Goal: Navigation & Orientation: Find specific page/section

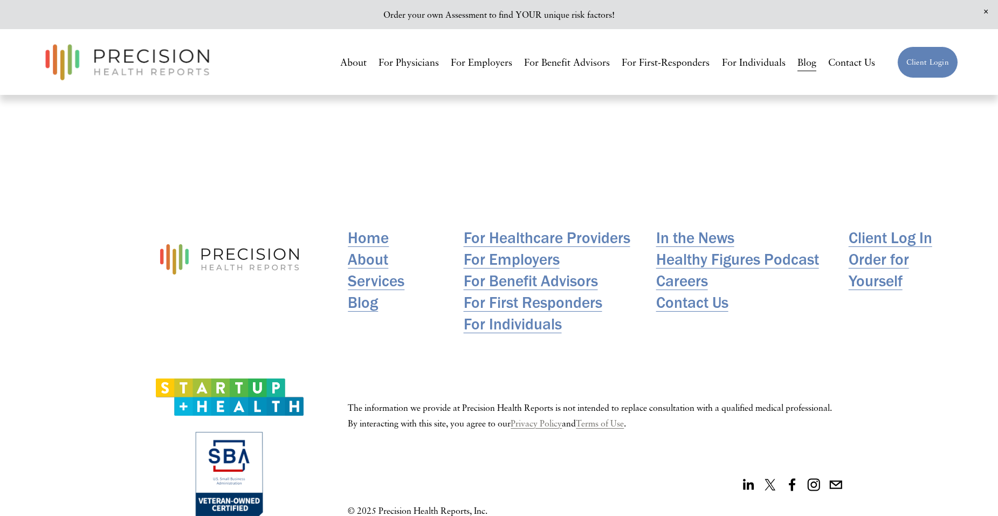
scroll to position [1886, 0]
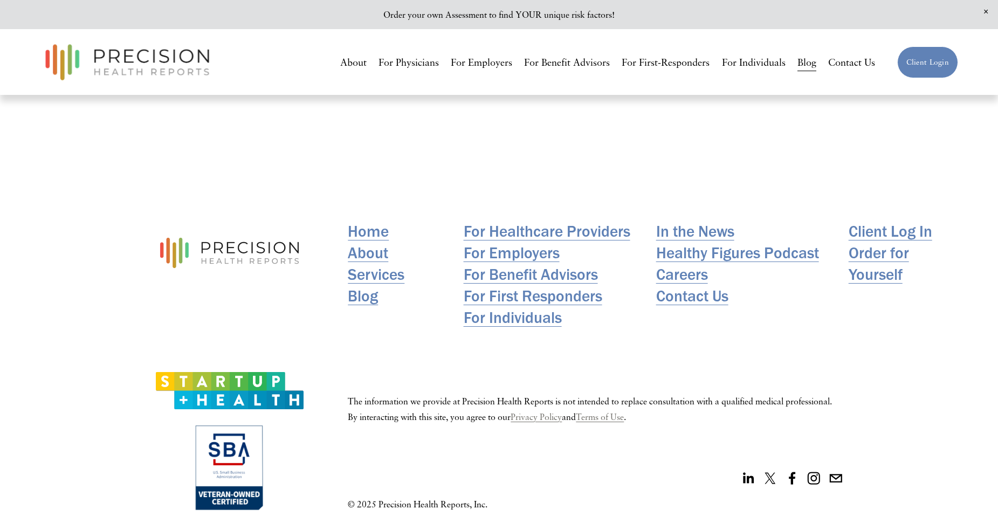
click at [357, 257] on link "About" at bounding box center [368, 253] width 40 height 22
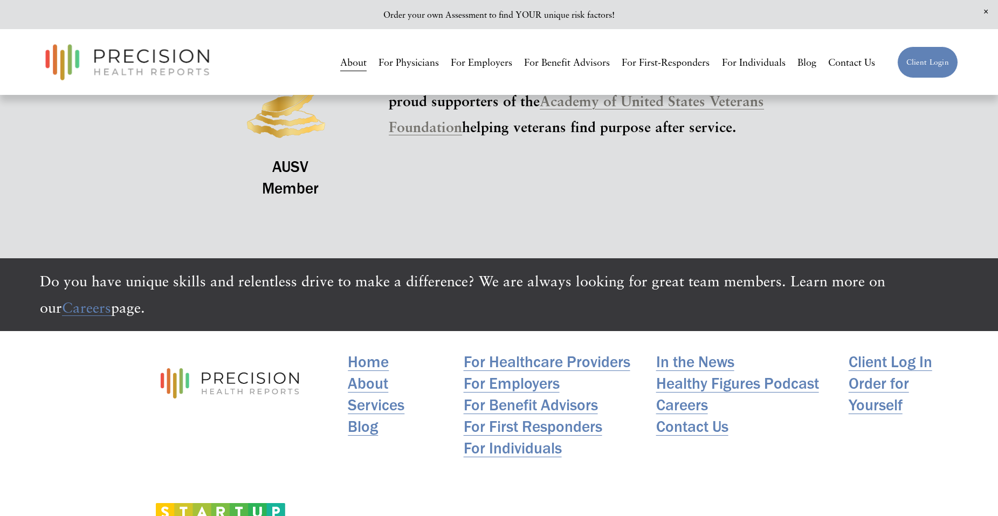
scroll to position [2533, 0]
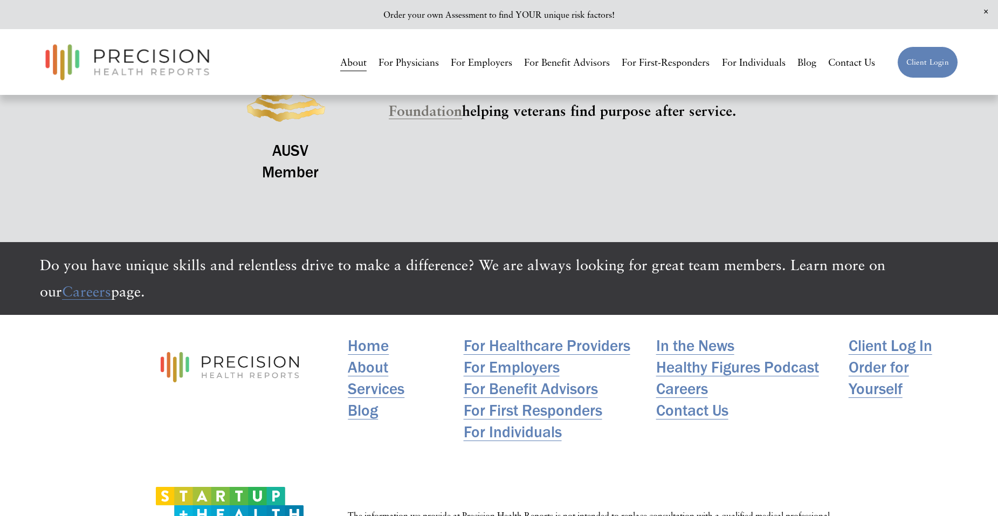
click at [874, 377] on link "Order for Yourself" at bounding box center [902, 377] width 109 height 43
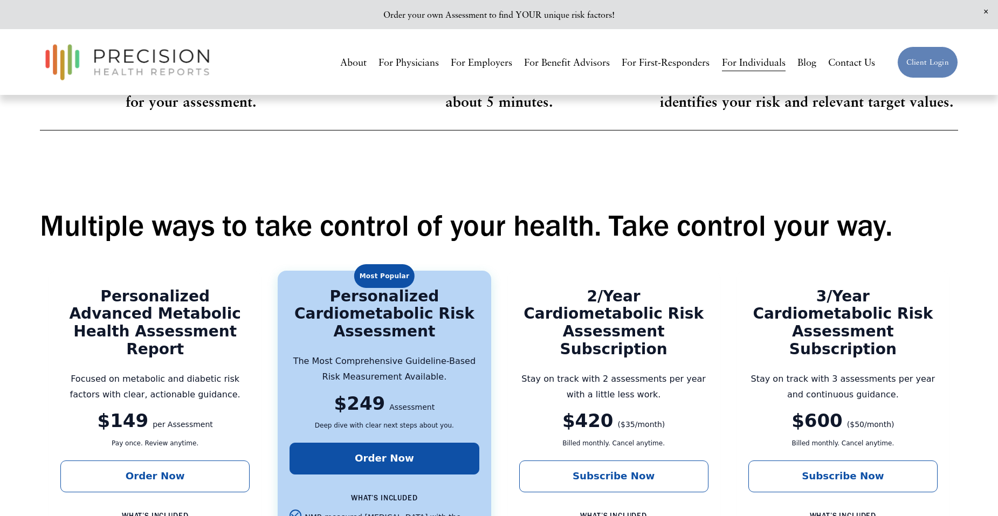
scroll to position [1725, 0]
